Goal: Information Seeking & Learning: Learn about a topic

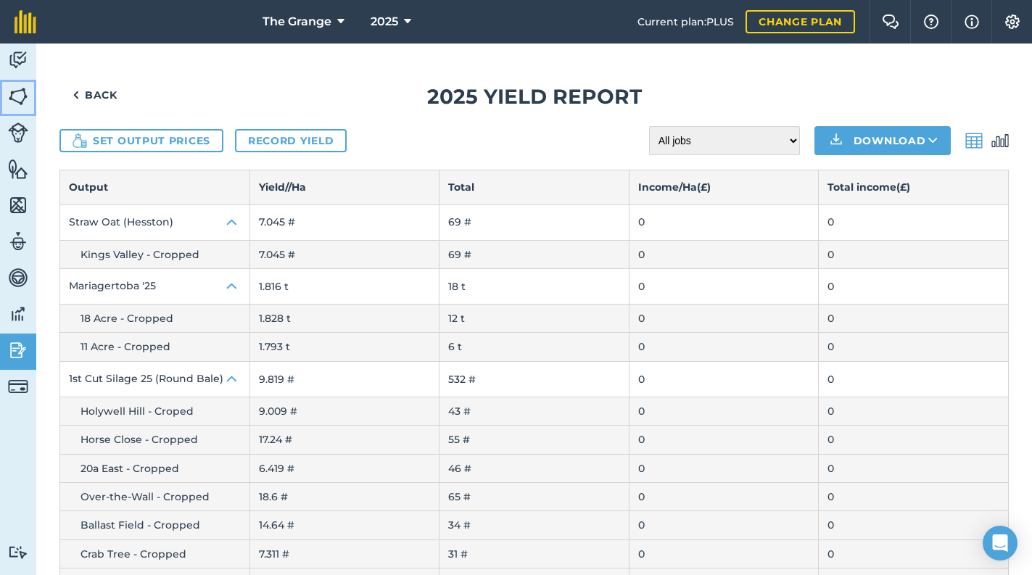
click at [27, 89] on img at bounding box center [18, 97] width 20 height 22
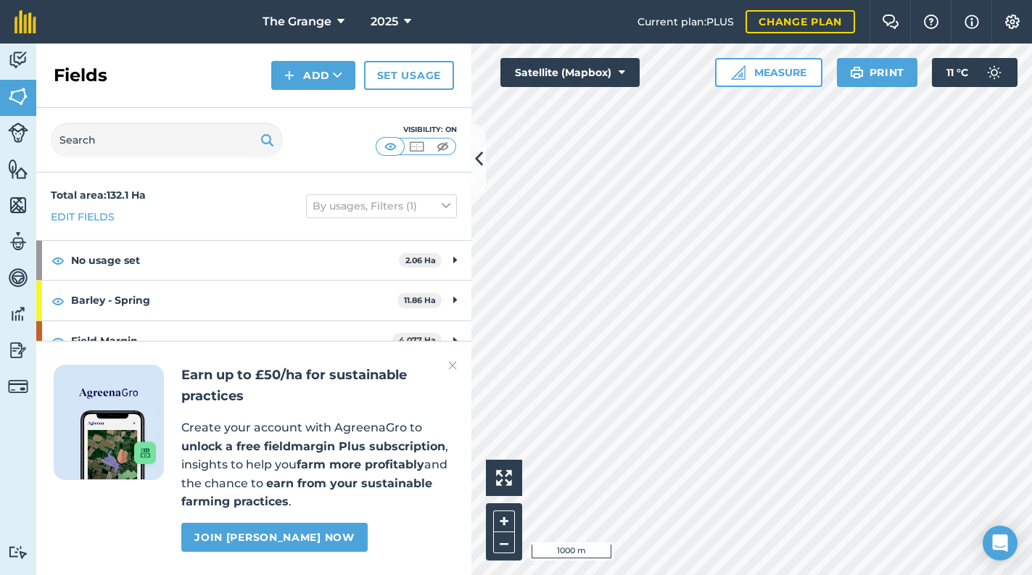
click at [464, 377] on div "Activity Fields Livestock Features Maps Team Vehicles Data Reporting Billing Tu…" at bounding box center [516, 310] width 1032 height 532
click at [796, 70] on button "Measure" at bounding box center [768, 72] width 107 height 29
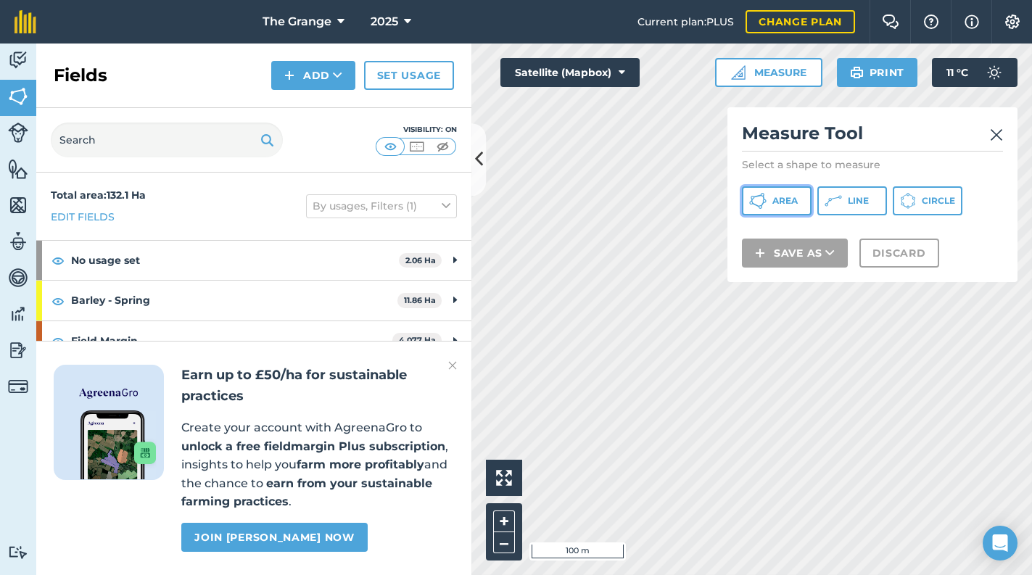
click at [782, 205] on span "Area" at bounding box center [784, 201] width 25 height 12
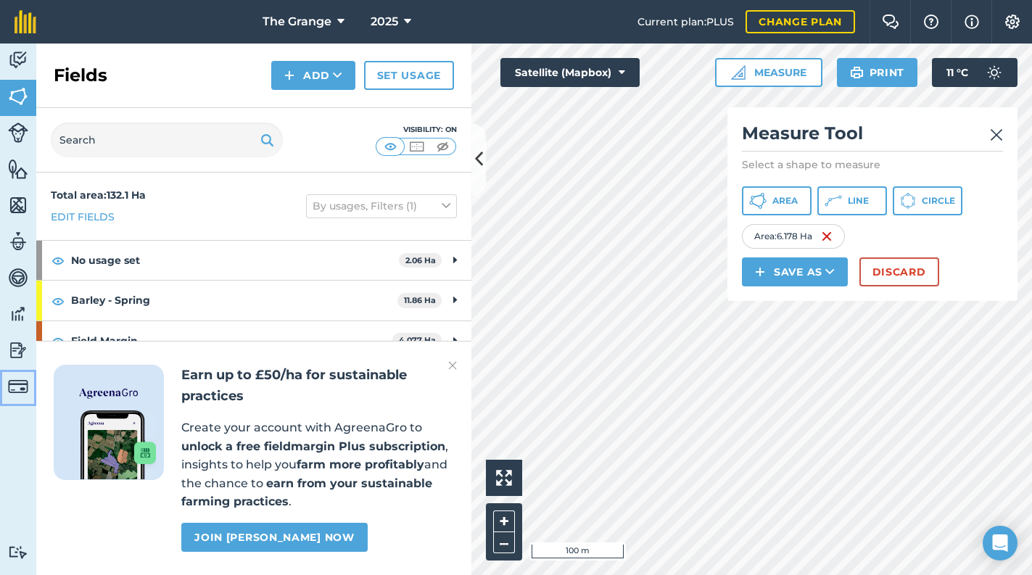
click at [15, 387] on img at bounding box center [18, 386] width 20 height 20
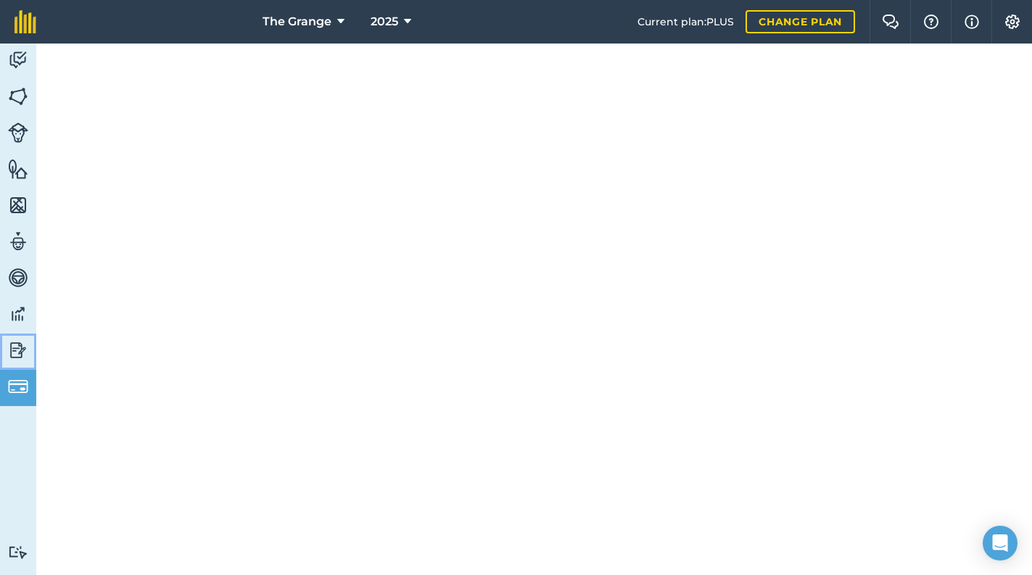
click at [13, 352] on img at bounding box center [18, 350] width 20 height 22
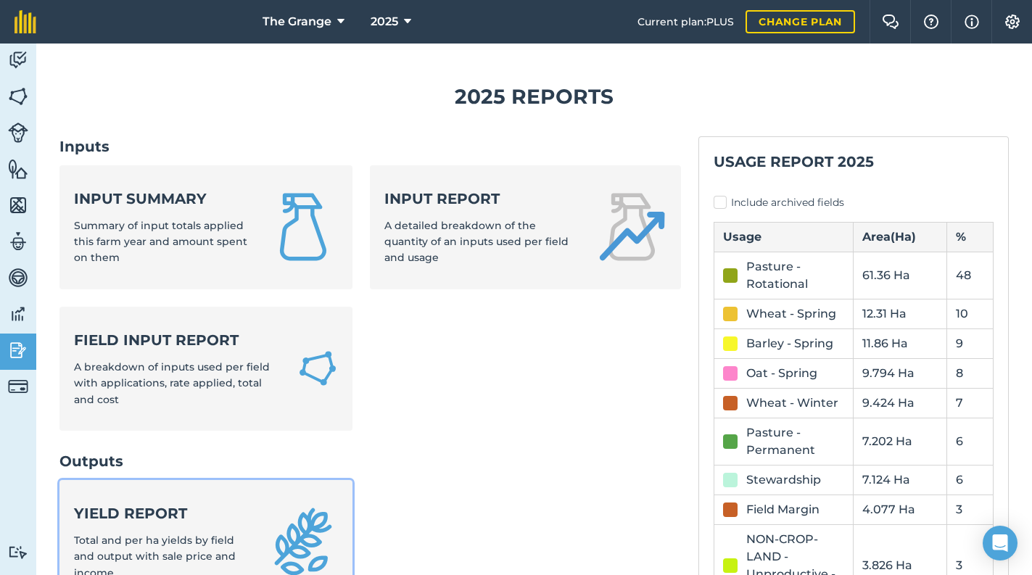
click at [195, 497] on link "Yield report Total and per ha yields by field and output with sale price and in…" at bounding box center [205, 542] width 293 height 124
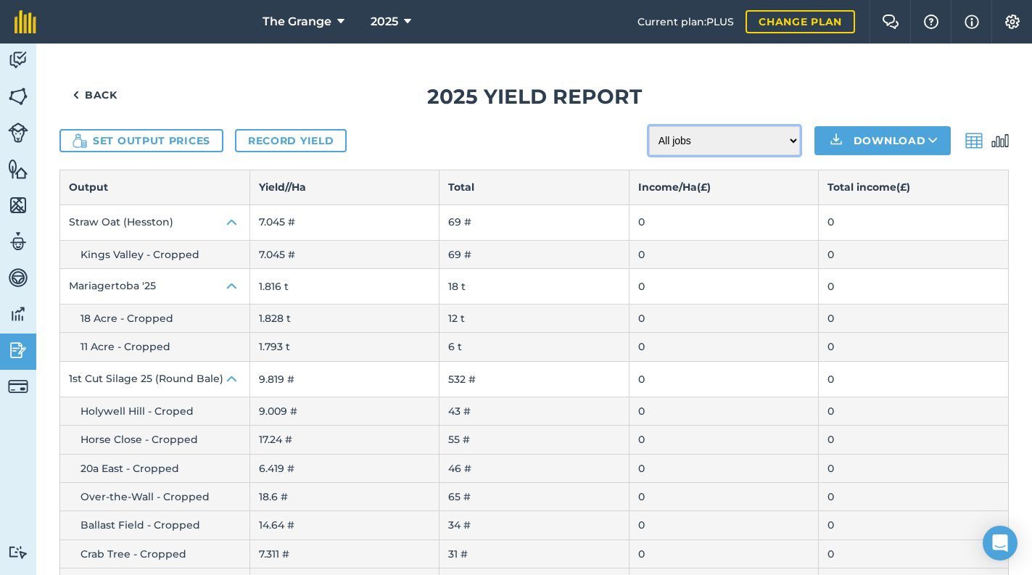
click at [764, 146] on select "All jobs Incomplete jobs Complete jobs" at bounding box center [724, 140] width 151 height 29
click at [744, 145] on select "All jobs Incomplete jobs Complete jobs" at bounding box center [724, 140] width 151 height 29
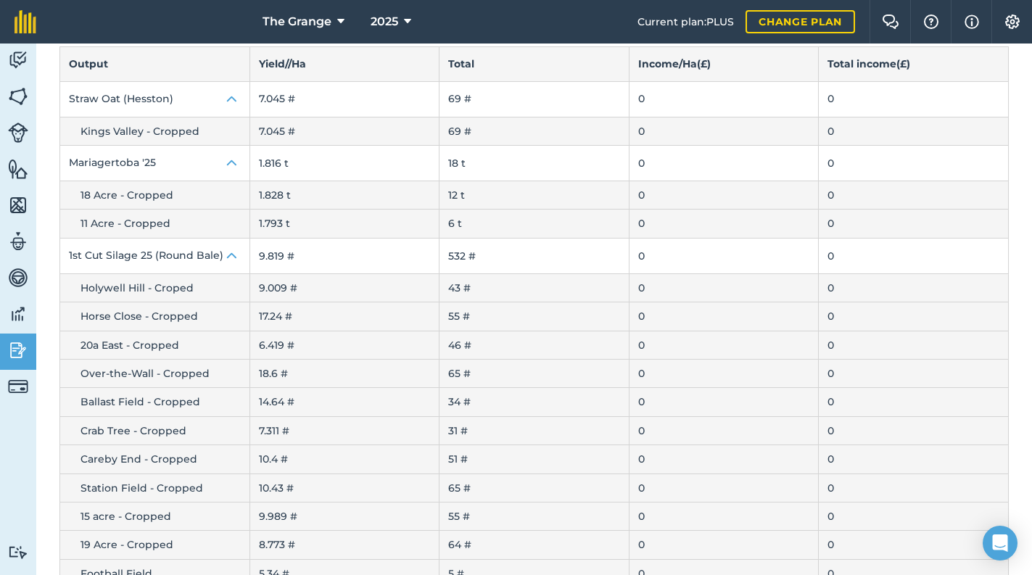
scroll to position [247, 0]
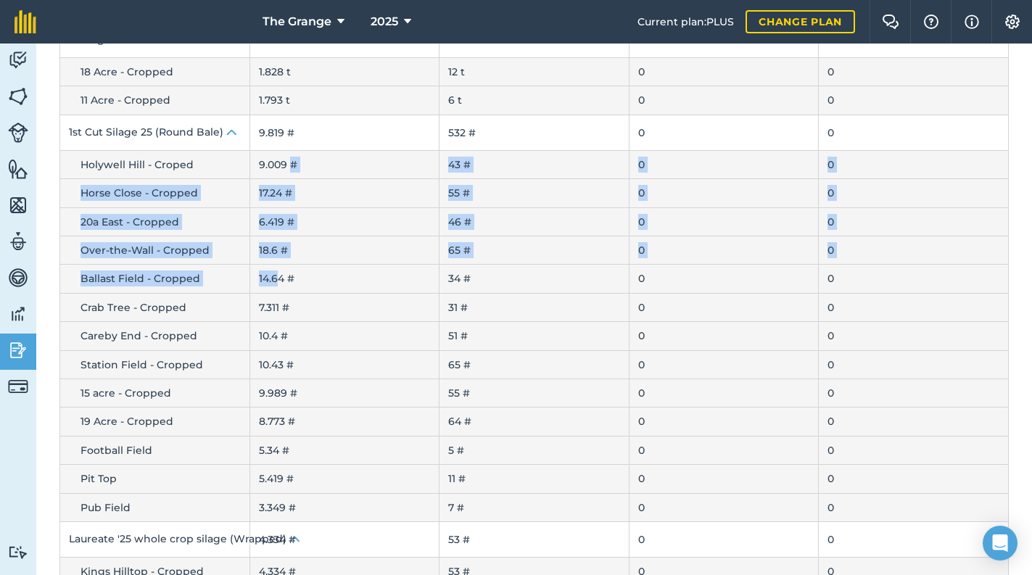
drag, startPoint x: 288, startPoint y: 157, endPoint x: 273, endPoint y: 268, distance: 111.9
drag, startPoint x: 273, startPoint y: 268, endPoint x: 410, endPoint y: 223, distance: 143.3
click at [410, 223] on td "6.419 #" at bounding box center [344, 221] width 190 height 28
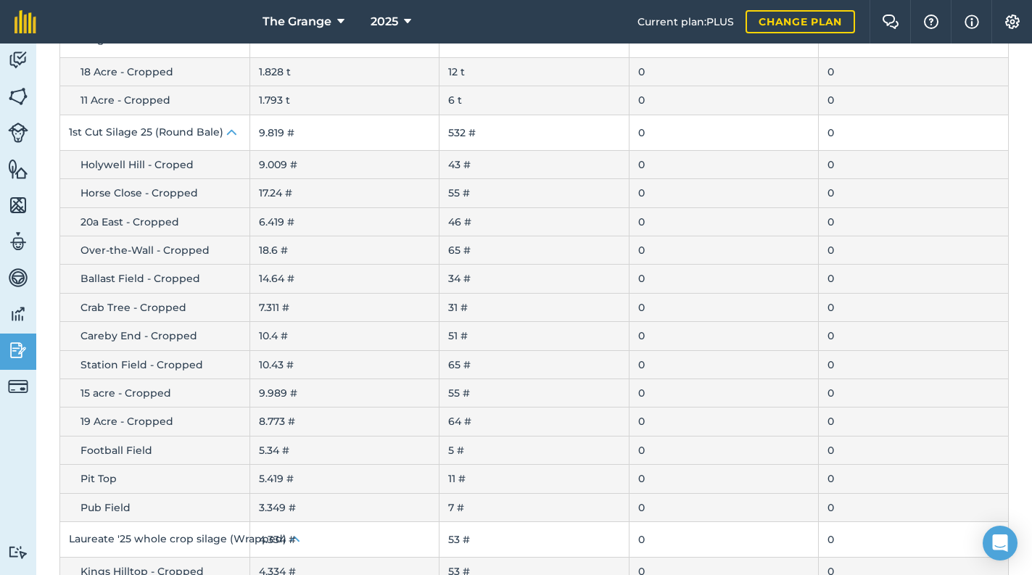
click at [282, 161] on td "9.009 #" at bounding box center [344, 164] width 190 height 28
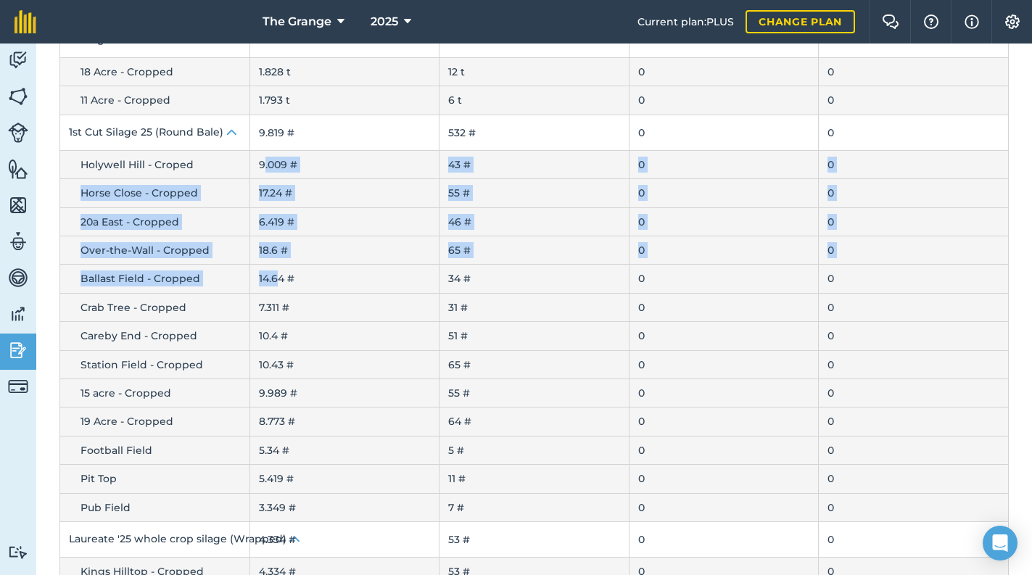
drag, startPoint x: 261, startPoint y: 162, endPoint x: 273, endPoint y: 263, distance: 100.7
click at [301, 252] on td "18.6 #" at bounding box center [344, 250] width 190 height 28
drag, startPoint x: 257, startPoint y: 163, endPoint x: 285, endPoint y: 300, distance: 139.2
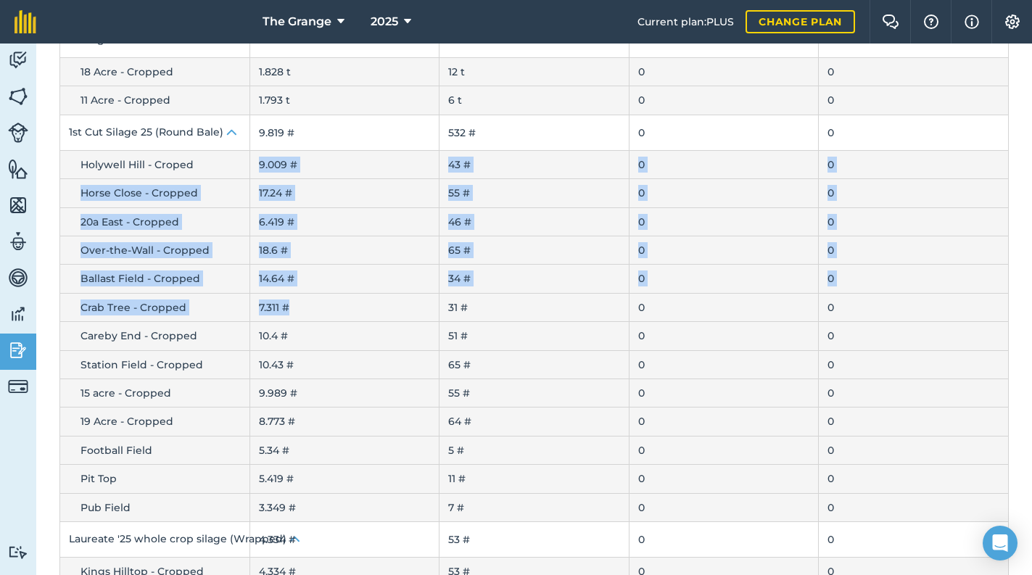
drag, startPoint x: 285, startPoint y: 300, endPoint x: 364, endPoint y: 308, distance: 79.5
click at [365, 308] on td "7.311 #" at bounding box center [344, 307] width 190 height 28
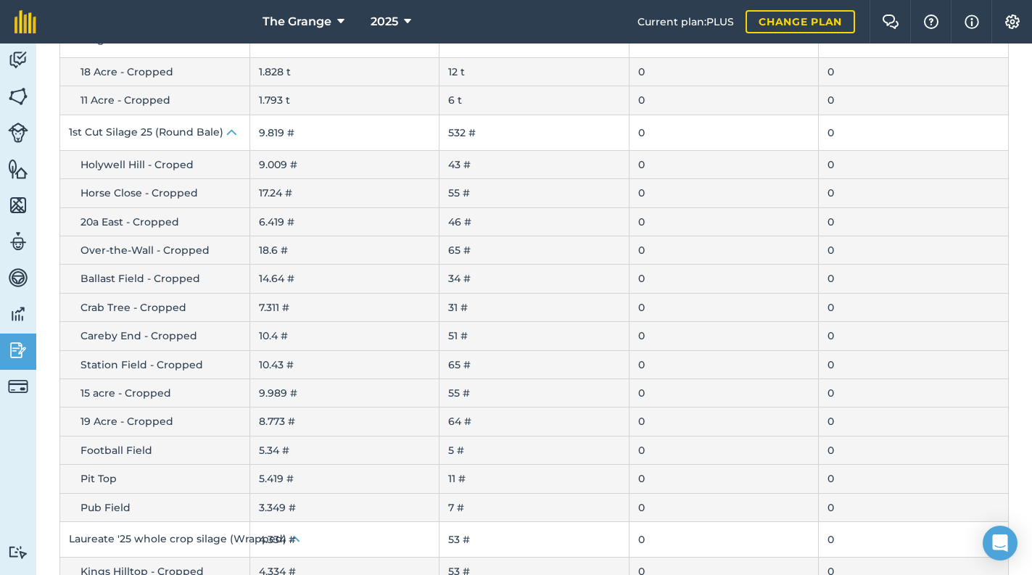
click at [358, 327] on td "10.4 #" at bounding box center [344, 336] width 190 height 28
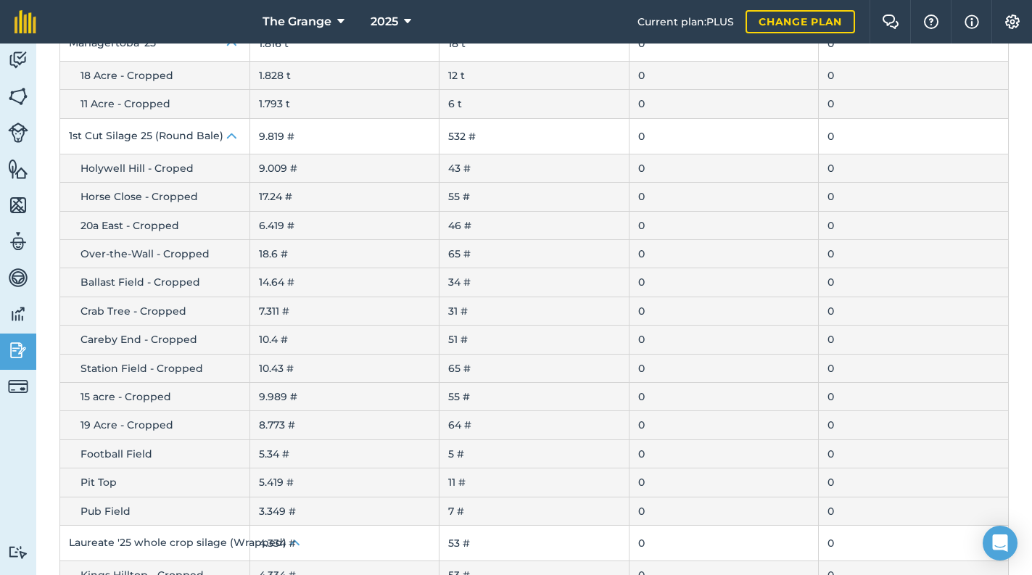
scroll to position [69, 0]
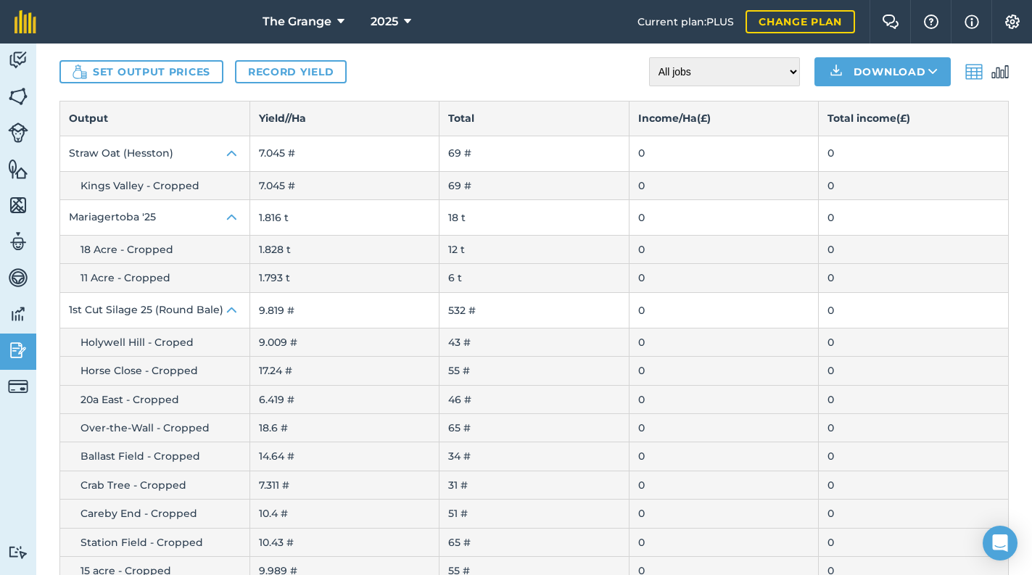
click at [349, 247] on td "1.828 t" at bounding box center [344, 250] width 190 height 28
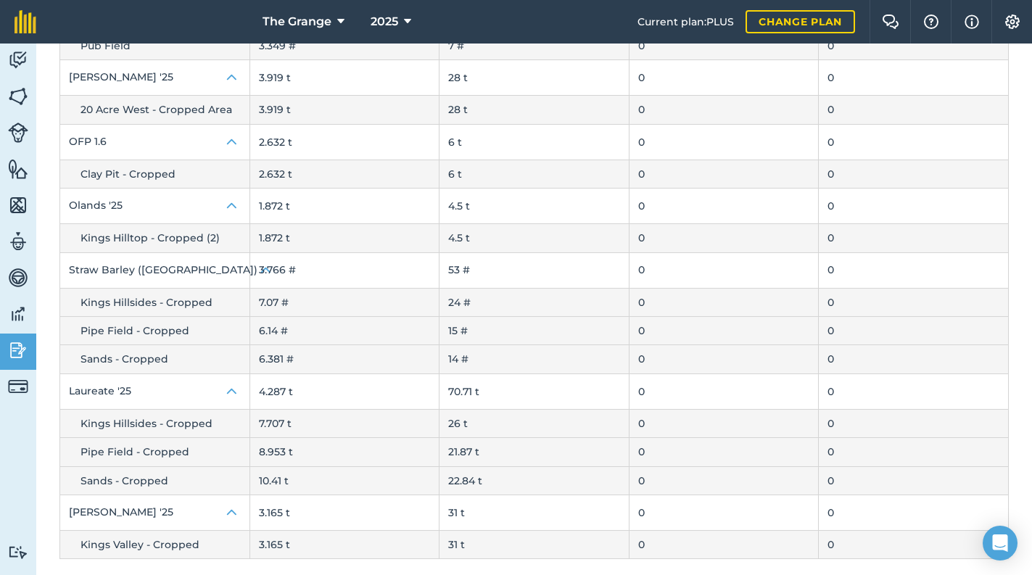
scroll to position [1180, 0]
click at [22, 59] on img at bounding box center [18, 60] width 20 height 22
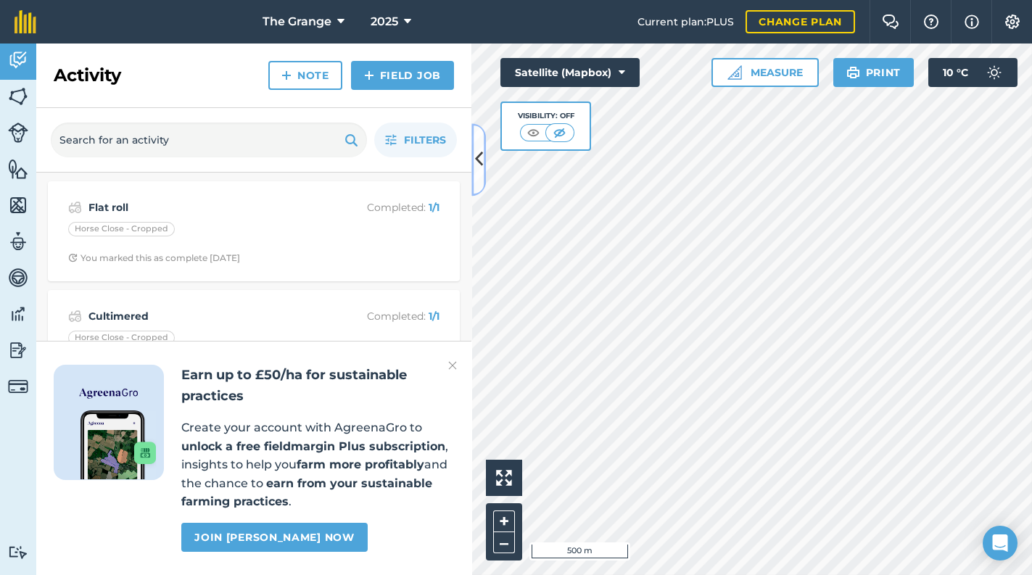
click at [472, 162] on button at bounding box center [478, 159] width 15 height 73
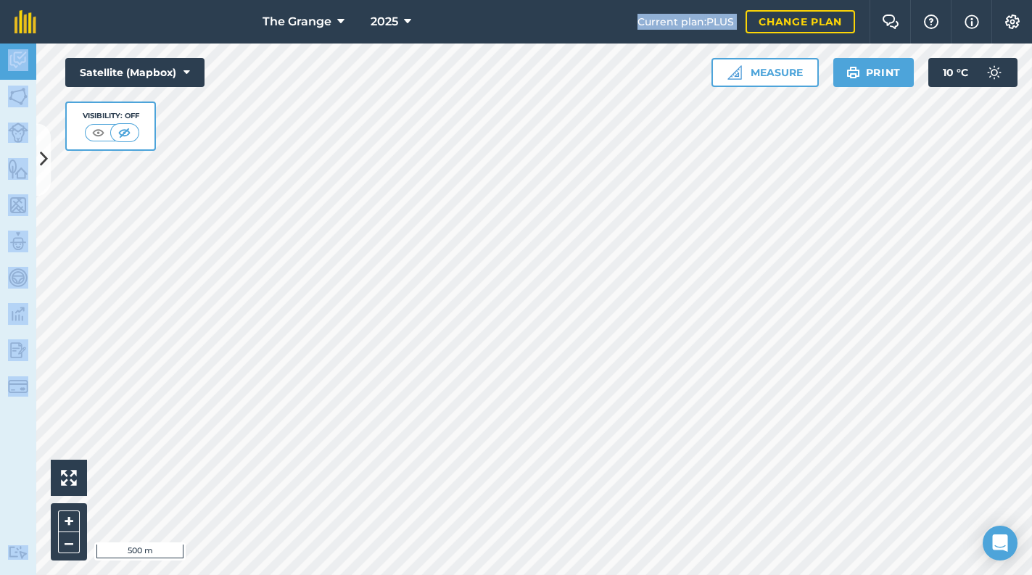
click at [503, 276] on div "The Grange 2025 Current plan : PLUS Change plan Farm Chat Help Info Settings Th…" at bounding box center [516, 287] width 1032 height 575
click at [772, 74] on button "Measure" at bounding box center [764, 72] width 107 height 29
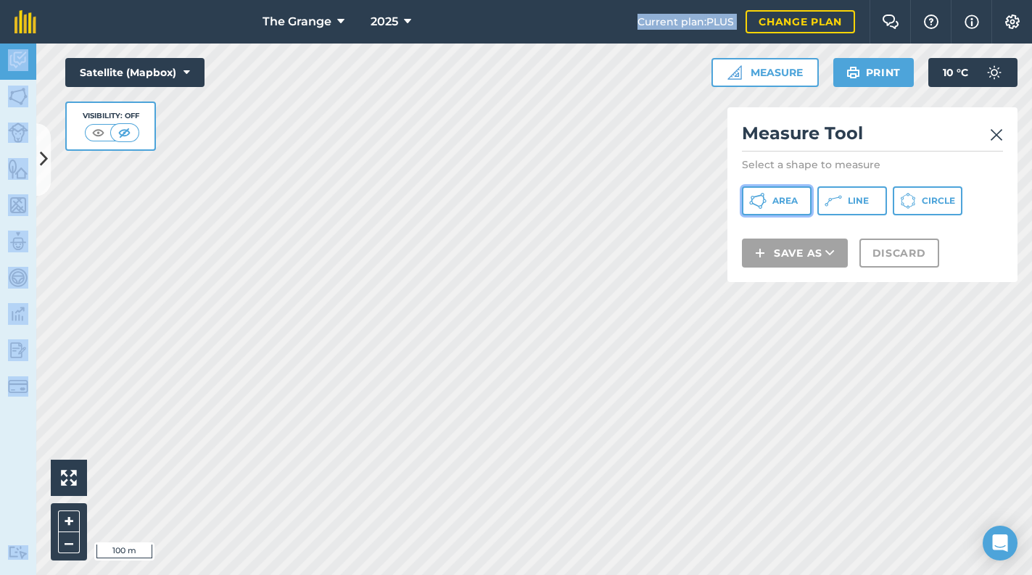
click at [785, 202] on span "Area" at bounding box center [784, 201] width 25 height 12
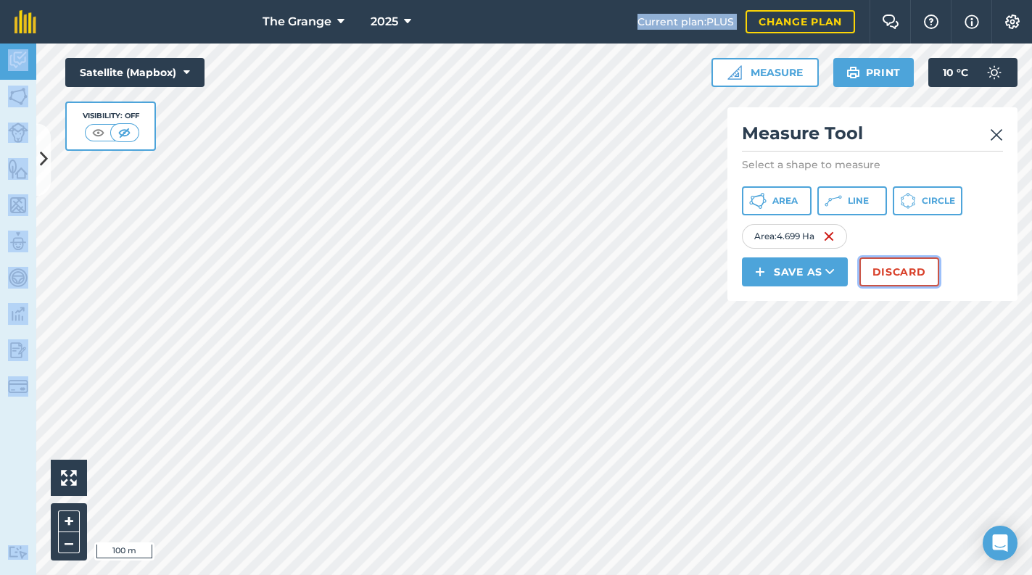
click at [885, 278] on button "Discard" at bounding box center [899, 271] width 80 height 29
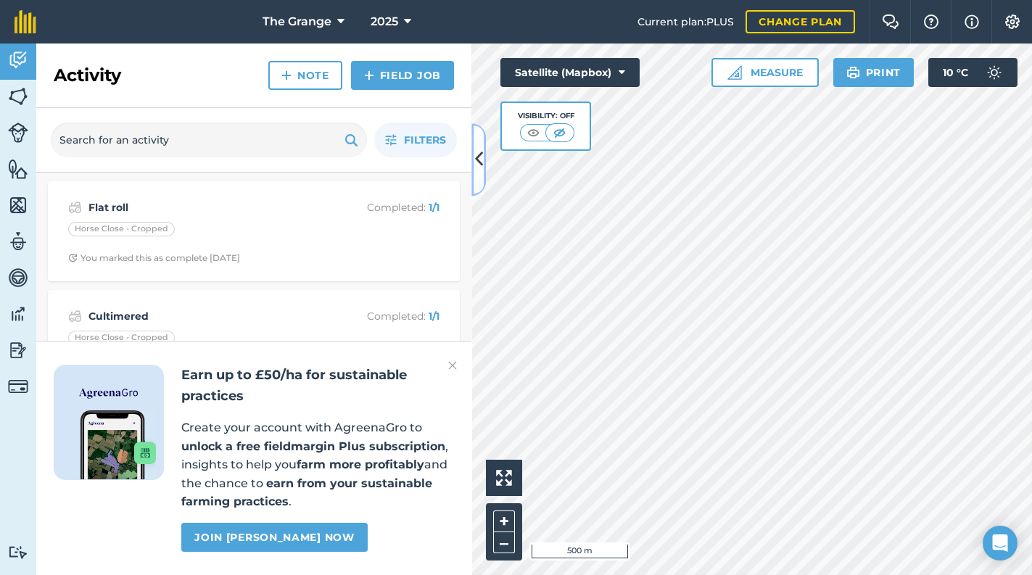
click at [475, 165] on icon at bounding box center [479, 159] width 8 height 25
